Goal: Complete application form

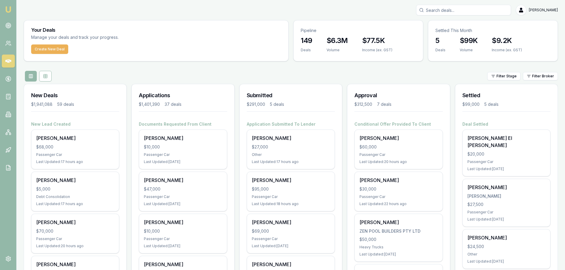
click at [483, 10] on input "Search deals" at bounding box center [463, 10] width 95 height 11
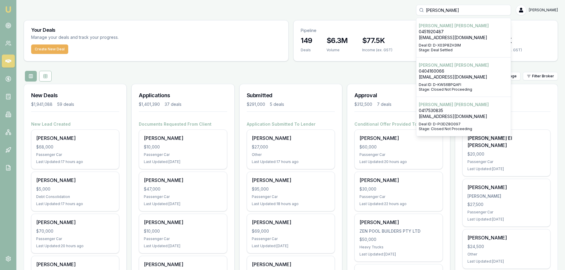
type input "sally edwards"
click at [497, 67] on p "[PERSON_NAME]" at bounding box center [464, 65] width 90 height 6
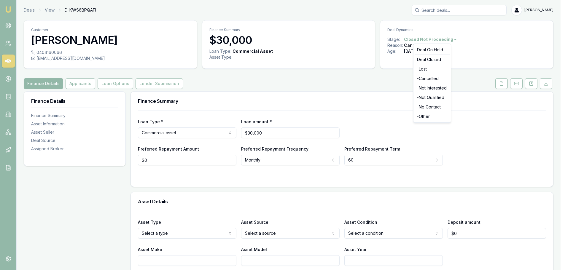
click at [442, 40] on html "Emu Broker Deals View D-KWS6BPQAFI Erin Shield Toggle Menu Customer SALLY EDWAR…" at bounding box center [282, 135] width 565 height 270
click at [504, 84] on html "Emu Broker Deals View D-KWS6BPQAFI Erin Shield Toggle Menu Customer SALLY EDWAR…" at bounding box center [284, 135] width 569 height 270
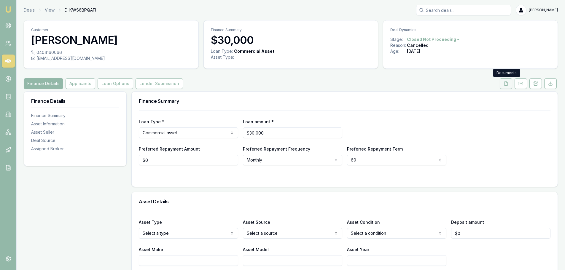
click at [507, 86] on button at bounding box center [506, 83] width 12 height 11
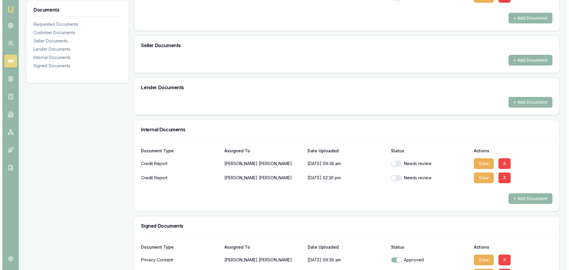
scroll to position [275, 0]
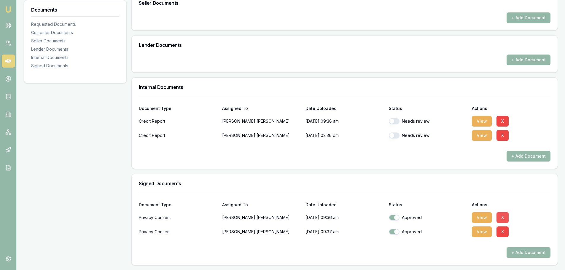
click at [505, 216] on button "X" at bounding box center [502, 217] width 12 height 11
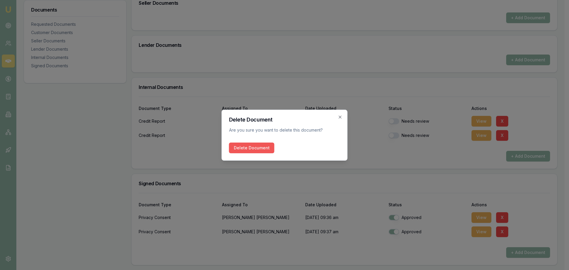
click at [257, 147] on button "Delete Document" at bounding box center [251, 148] width 45 height 11
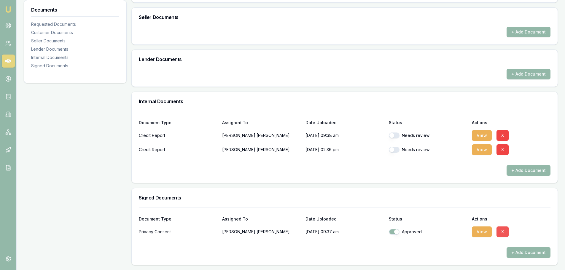
click at [502, 233] on button "X" at bounding box center [502, 232] width 12 height 11
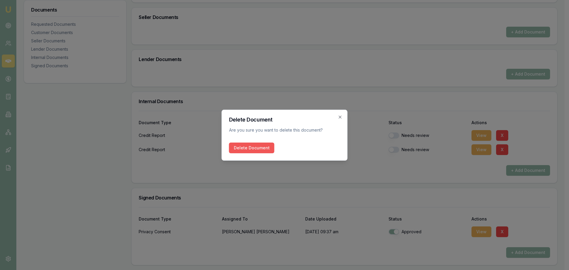
click at [243, 145] on button "Delete Document" at bounding box center [251, 148] width 45 height 11
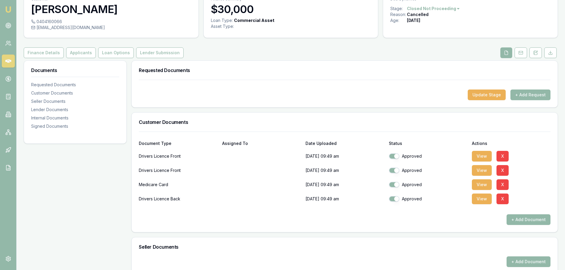
scroll to position [0, 0]
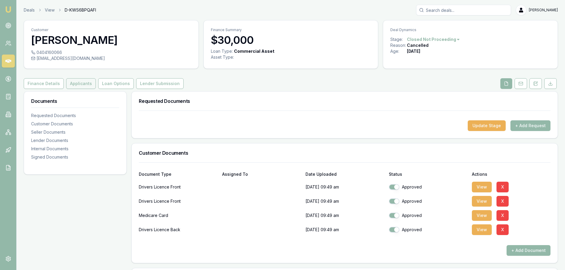
click at [82, 86] on button "Applicants" at bounding box center [81, 83] width 30 height 11
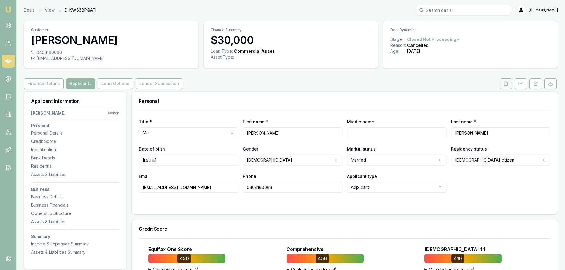
click at [511, 84] on button at bounding box center [506, 83] width 12 height 11
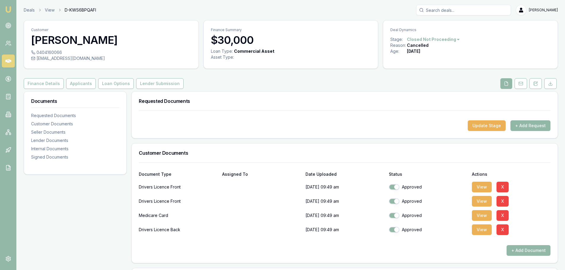
click at [527, 125] on button "+ Add Request" at bounding box center [530, 125] width 40 height 11
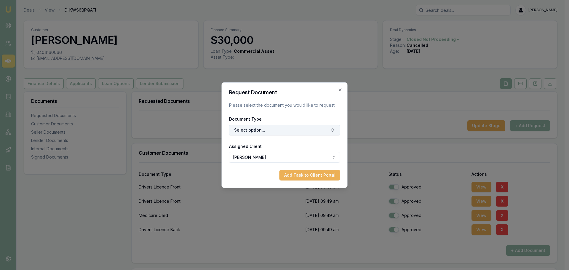
click at [316, 130] on button "Select option..." at bounding box center [284, 130] width 111 height 11
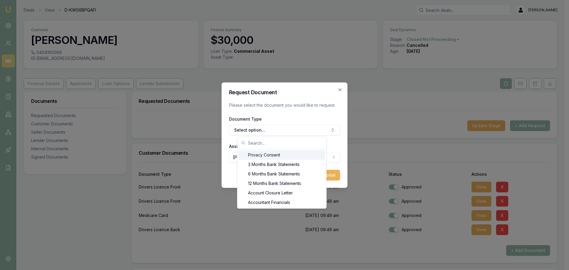
click at [273, 157] on div "Privacy Consent" at bounding box center [282, 154] width 87 height 9
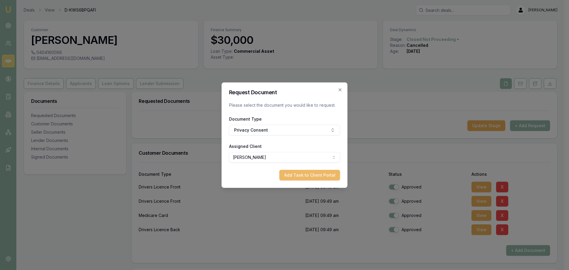
click at [310, 173] on button "Add Task to Client Portal" at bounding box center [310, 175] width 61 height 11
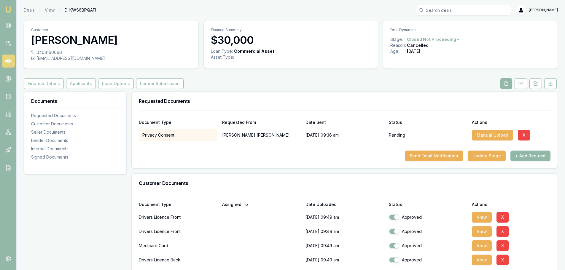
click at [542, 157] on button "+ Add Request" at bounding box center [530, 156] width 40 height 11
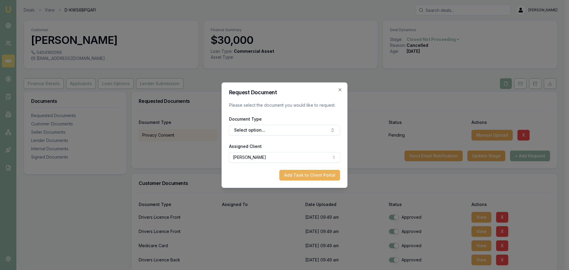
click at [288, 157] on body "Emu Broker Deals View D-KWS6BPQAFI Erin Shield Toggle Menu Customer SALLY EDWAR…" at bounding box center [282, 135] width 565 height 270
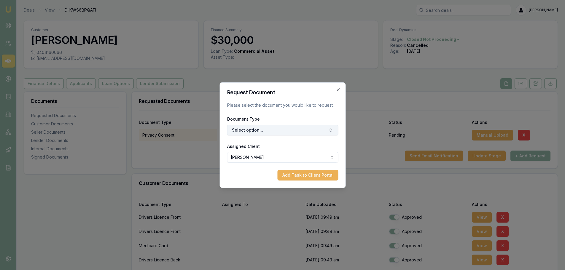
click at [262, 131] on button "Select option..." at bounding box center [282, 130] width 111 height 11
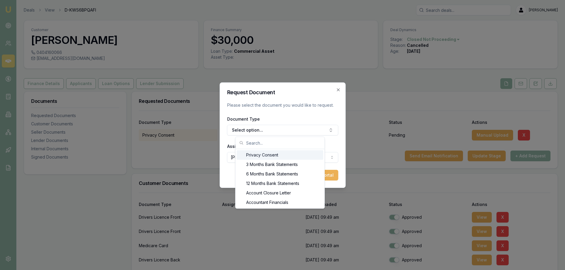
click at [255, 155] on div "Privacy Consent" at bounding box center [280, 154] width 87 height 9
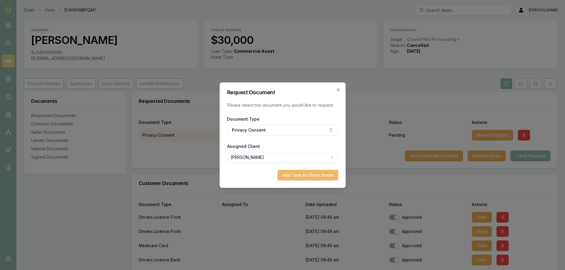
click at [307, 175] on button "Add Task to Client Portal" at bounding box center [307, 175] width 61 height 11
select select "U-TBGSSXI7ZM"
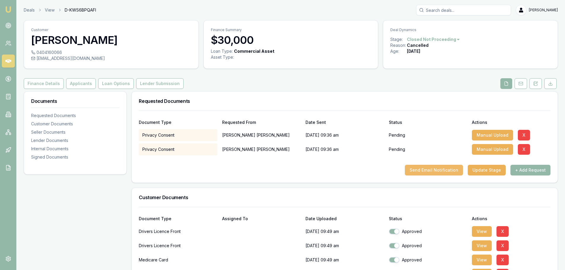
click at [445, 172] on button "Send Email Notification" at bounding box center [434, 170] width 58 height 11
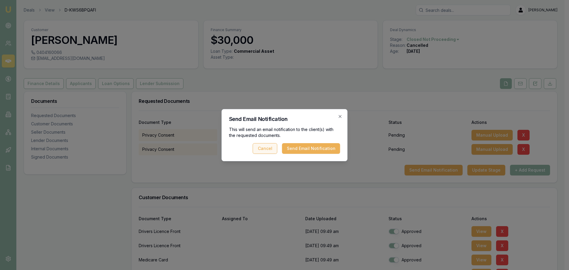
click at [274, 150] on button "Cancel" at bounding box center [265, 148] width 25 height 11
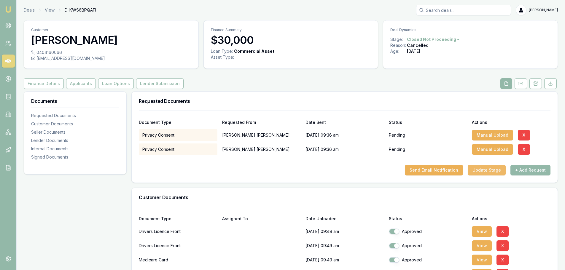
click at [493, 171] on button "Update Stage" at bounding box center [487, 170] width 38 height 11
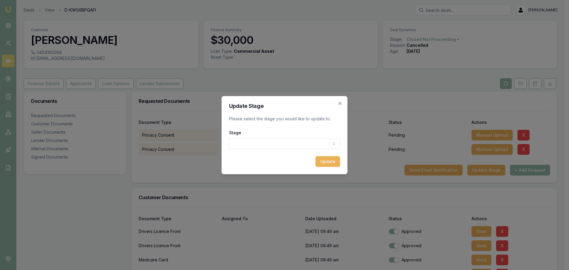
click at [312, 146] on body "Emu Broker Deals View D-KWS6BPQAFI Erin Shield Toggle Menu Customer SALLY EDWAR…" at bounding box center [282, 135] width 565 height 270
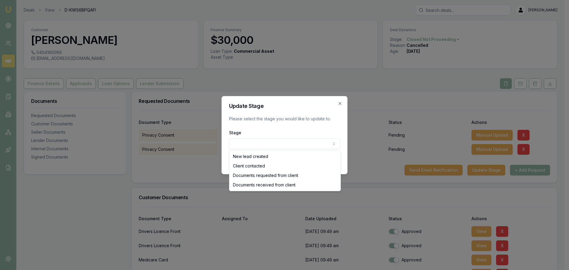
select select "DOCUMENTS_REQUESTED_FROM_CLIENT"
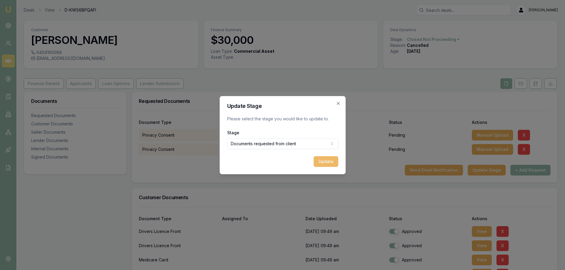
click at [327, 157] on button "Update" at bounding box center [325, 161] width 25 height 11
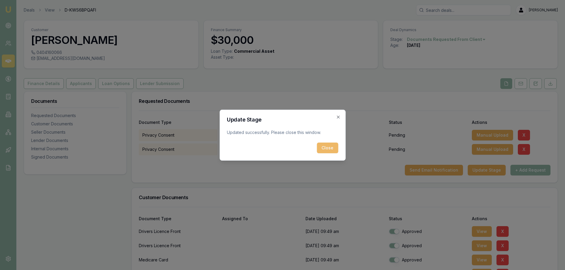
click at [329, 150] on button "Close" at bounding box center [327, 148] width 21 height 11
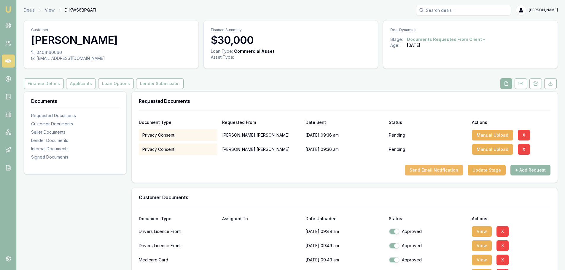
click at [426, 170] on button "Send Email Notification" at bounding box center [434, 170] width 58 height 11
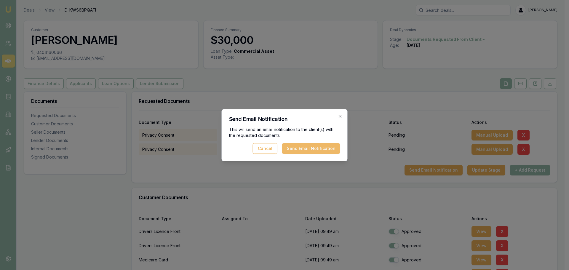
click at [335, 149] on button "Send Email Notification" at bounding box center [311, 148] width 58 height 11
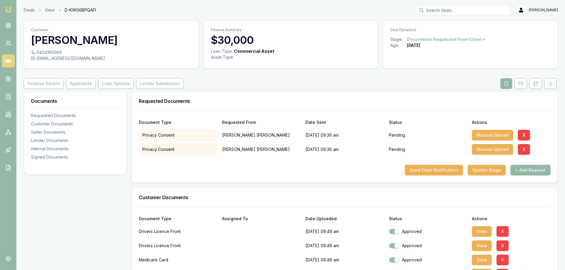
click at [8, 59] on icon at bounding box center [8, 61] width 6 height 6
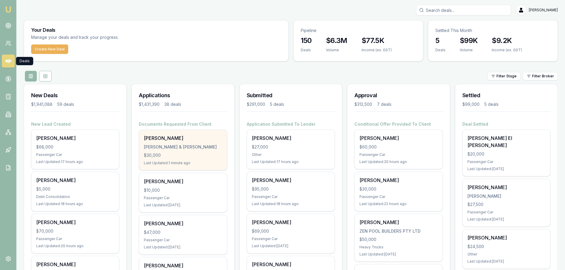
click at [191, 159] on div "SALLY EDWARDS R.D EDWARDS & S EDWARDS $30,000 Last Updated: 1 minute ago" at bounding box center [182, 150] width 87 height 40
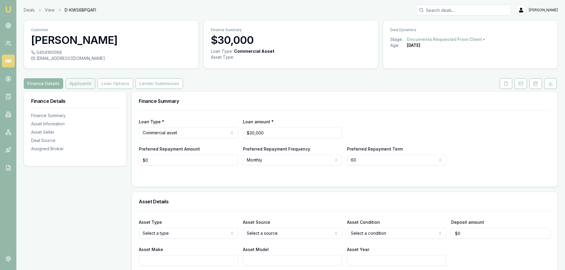
click at [77, 84] on button "Applicants" at bounding box center [81, 83] width 30 height 11
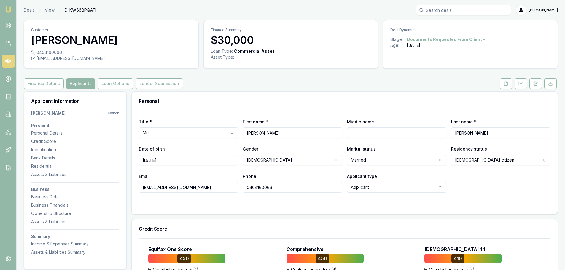
click at [117, 113] on html "Emu Broker Deals View D-KWS6BPQAFI [PERSON_NAME] Shield Toggle Menu Customer [P…" at bounding box center [282, 135] width 565 height 270
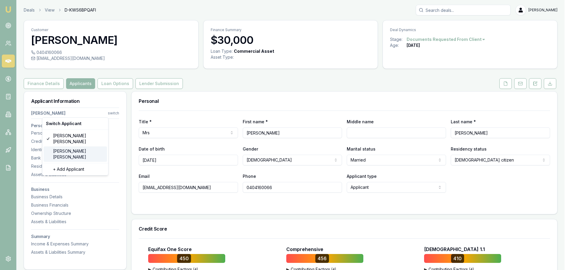
click at [76, 147] on div "[PERSON_NAME]" at bounding box center [75, 154] width 63 height 15
select select "[DEMOGRAPHIC_DATA]"
type input "[PERSON_NAME]"
type input "[DATE]"
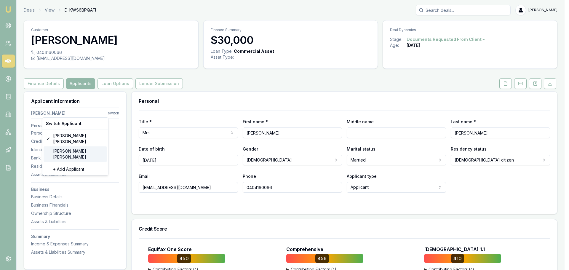
type input "[EMAIL_ADDRESS][DOMAIN_NAME]"
type input "0451920487"
type input "099372967"
type input "[DATE]"
type input "ECA2FEEE2"
